Goal: Task Accomplishment & Management: Use online tool/utility

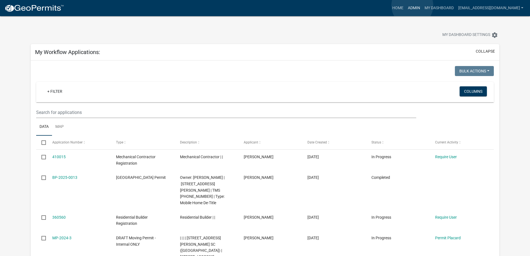
click at [412, 6] on link "Admin" at bounding box center [413, 8] width 17 height 11
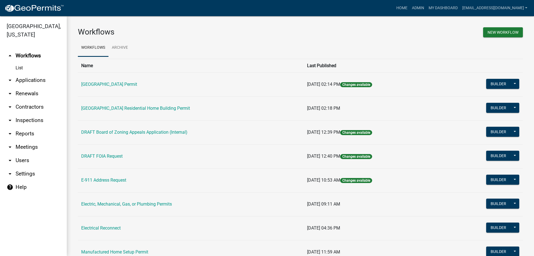
click at [27, 80] on link "arrow_drop_down Applications" at bounding box center [33, 79] width 67 height 13
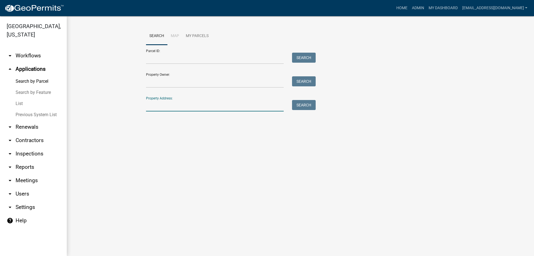
click at [190, 105] on input "Property Address:" at bounding box center [215, 105] width 138 height 11
type input "3312 stev"
click at [300, 104] on button "Search" at bounding box center [304, 105] width 24 height 10
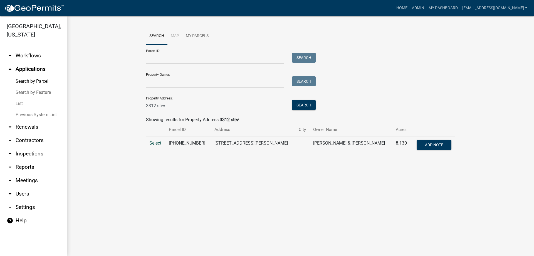
click at [153, 143] on span "Select" at bounding box center [155, 142] width 12 height 5
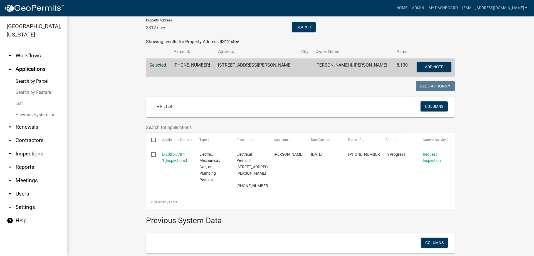
scroll to position [139, 0]
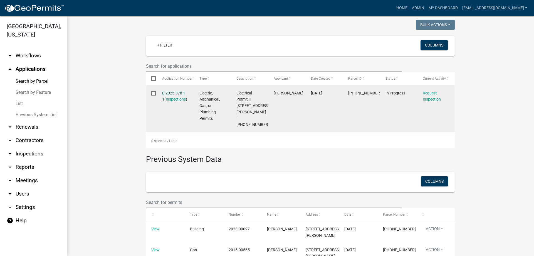
click at [169, 92] on link "E-2025-378 1 1" at bounding box center [173, 96] width 23 height 11
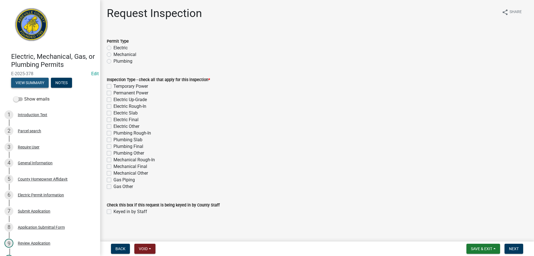
click at [31, 81] on button "View Summary" at bounding box center [30, 83] width 38 height 10
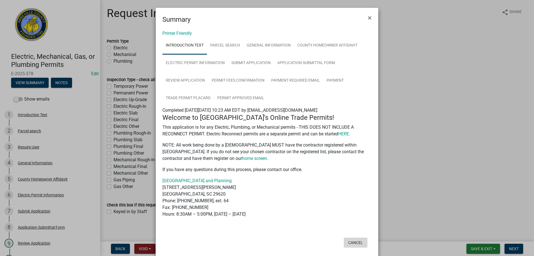
click at [348, 240] on button "Cancel" at bounding box center [356, 242] width 24 height 10
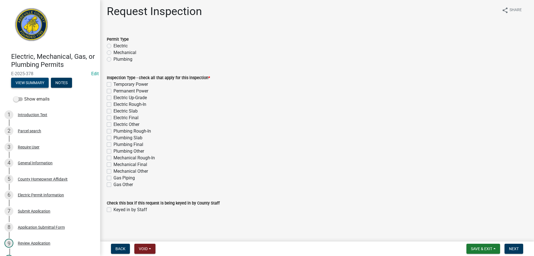
scroll to position [3, 0]
click at [28, 81] on button "View Summary" at bounding box center [30, 83] width 38 height 10
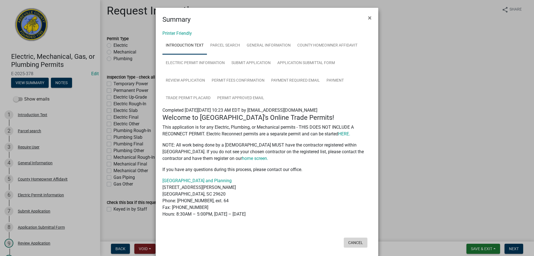
click at [351, 242] on button "Cancel" at bounding box center [356, 242] width 24 height 10
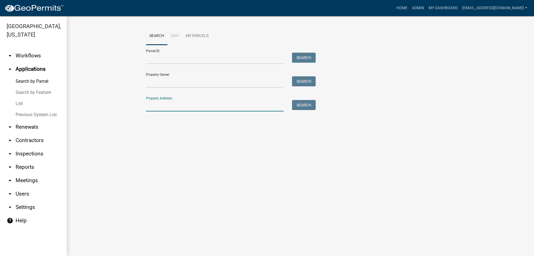
click at [170, 108] on input "Property Address:" at bounding box center [215, 105] width 138 height 11
click at [304, 103] on button "Search" at bounding box center [304, 105] width 24 height 10
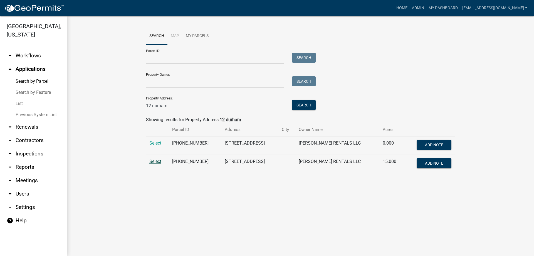
click at [153, 162] on span "Select" at bounding box center [155, 160] width 12 height 5
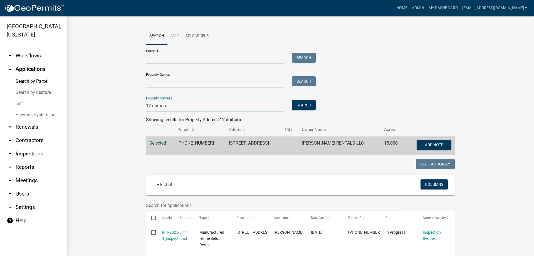
click at [175, 103] on input "12 durham" at bounding box center [215, 105] width 138 height 11
type input "1"
click at [296, 102] on button "Search" at bounding box center [304, 105] width 24 height 10
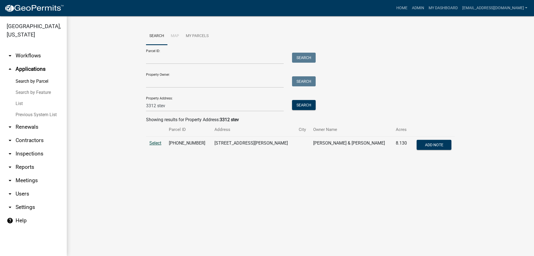
click at [154, 141] on span "Select" at bounding box center [155, 142] width 12 height 5
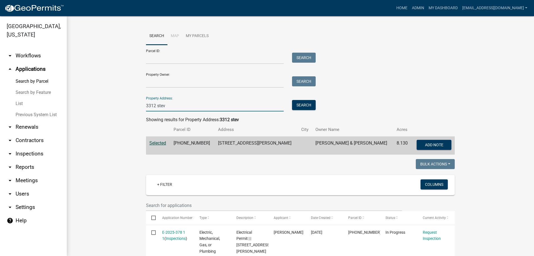
click at [171, 106] on input "3312 stev" at bounding box center [215, 105] width 138 height 11
type input "3"
type input "214 [PERSON_NAME]"
click at [304, 105] on button "Search" at bounding box center [304, 105] width 24 height 10
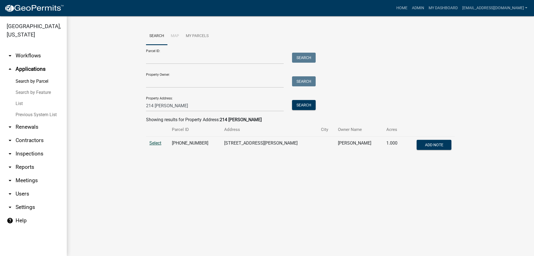
click at [155, 142] on span "Select" at bounding box center [155, 142] width 12 height 5
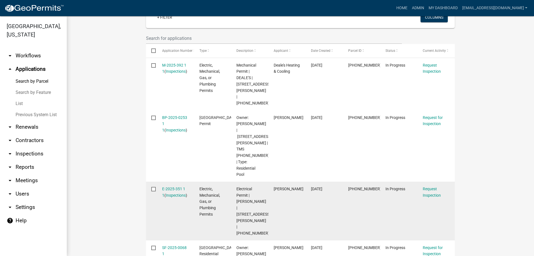
scroll to position [195, 0]
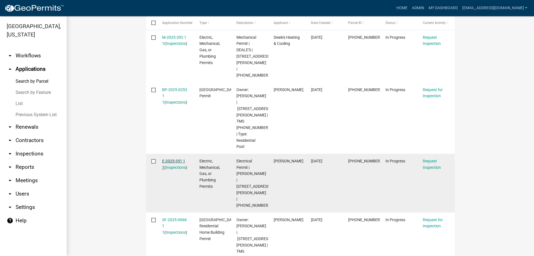
click at [170, 158] on link "E-2025-351 1 1" at bounding box center [173, 163] width 23 height 11
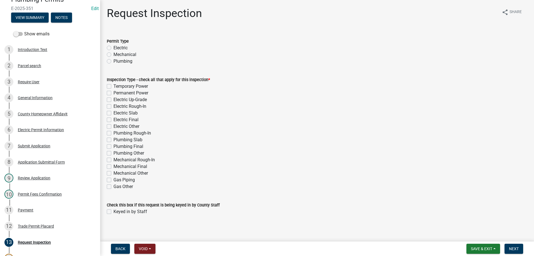
scroll to position [69, 0]
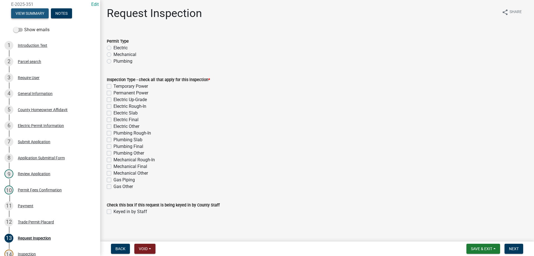
click at [32, 11] on button "View Summary" at bounding box center [30, 13] width 38 height 10
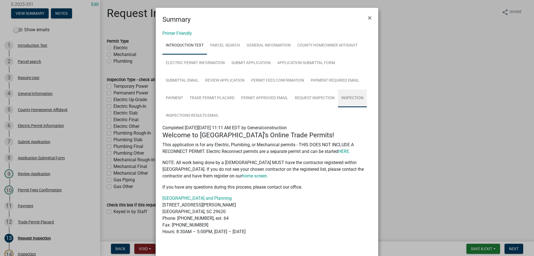
click at [351, 96] on link "Inspection" at bounding box center [352, 98] width 29 height 18
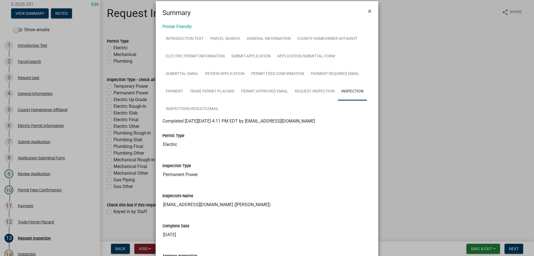
scroll to position [0, 0]
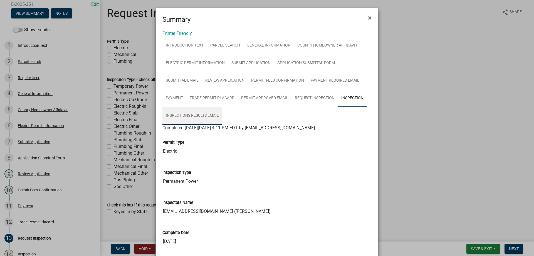
click at [189, 112] on link "Inspections Results Email" at bounding box center [192, 116] width 60 height 18
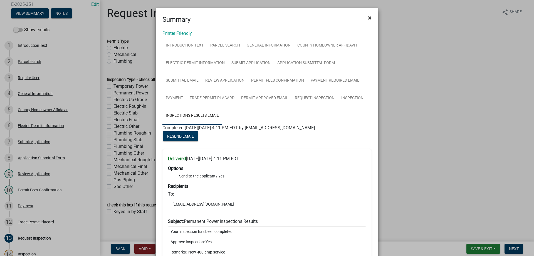
click at [368, 18] on span "×" at bounding box center [370, 18] width 4 height 8
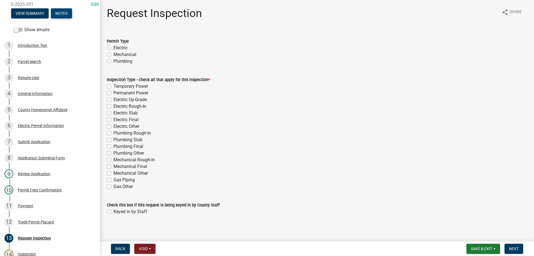
click at [61, 13] on button "Notes" at bounding box center [61, 13] width 21 height 10
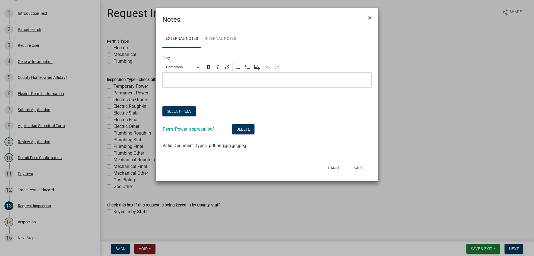
scroll to position [37, 0]
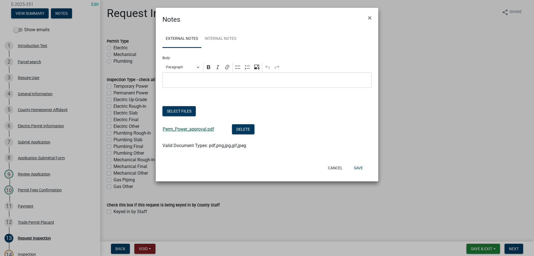
click at [181, 128] on link "Perm_Power_approval.pdf" at bounding box center [188, 128] width 51 height 5
click at [335, 167] on button "Cancel" at bounding box center [335, 168] width 24 height 10
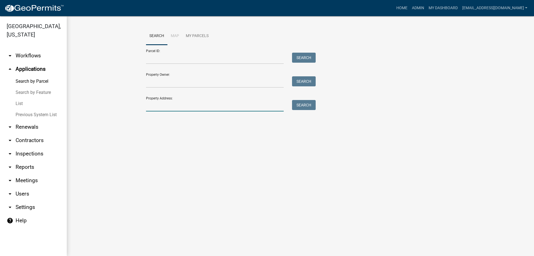
click at [188, 106] on input "Property Address:" at bounding box center [215, 105] width 138 height 11
type input "214 [PERSON_NAME]"
click at [302, 105] on button "Search" at bounding box center [304, 105] width 24 height 10
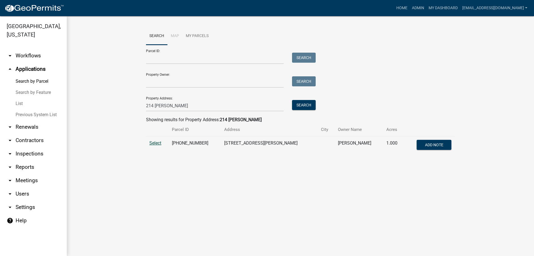
click at [157, 142] on span "Select" at bounding box center [155, 142] width 12 height 5
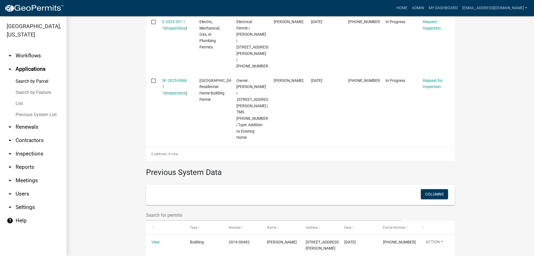
scroll to position [399, 0]
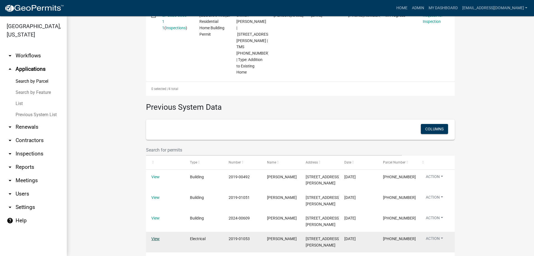
click at [153, 236] on link "View" at bounding box center [155, 238] width 8 height 4
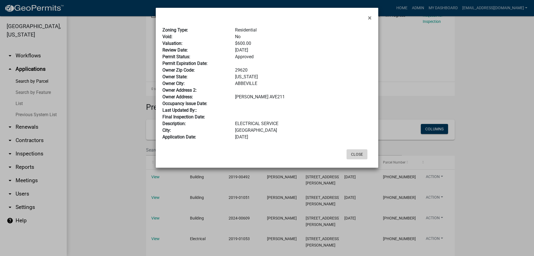
click at [356, 154] on button "Close" at bounding box center [356, 154] width 21 height 10
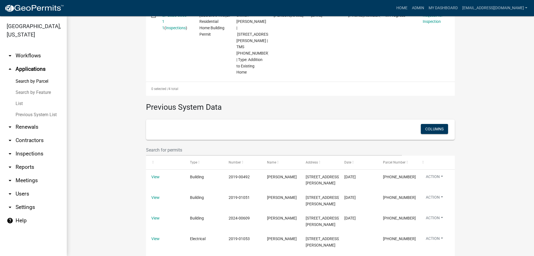
scroll to position [287, 0]
